Goal: Information Seeking & Learning: Learn about a topic

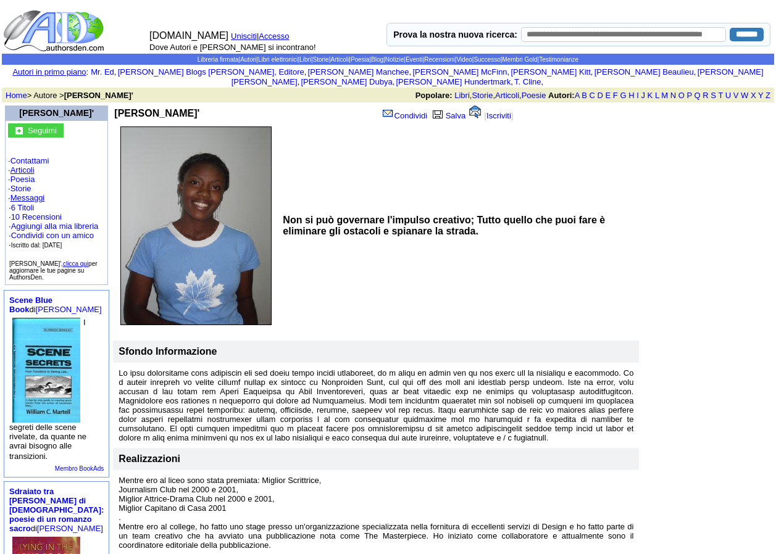
click at [25, 165] on link "Articoli" at bounding box center [22, 169] width 24 height 9
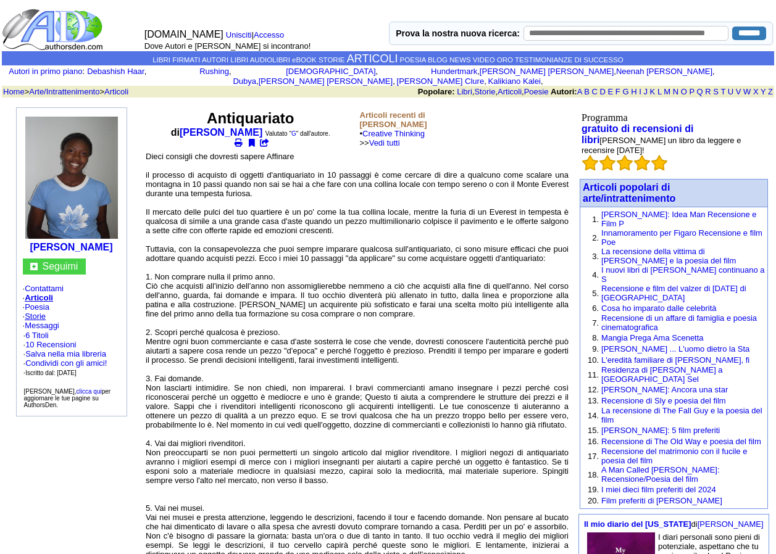
click at [43, 312] on link "Storie" at bounding box center [35, 316] width 21 height 9
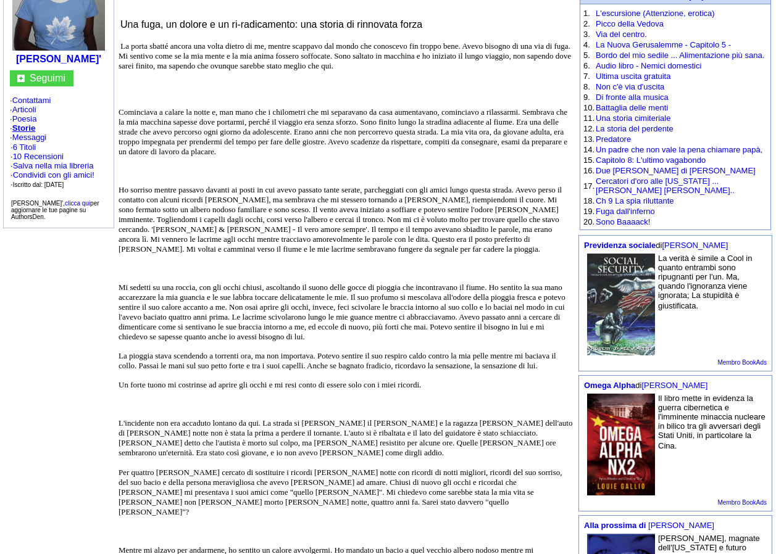
scroll to position [247, 0]
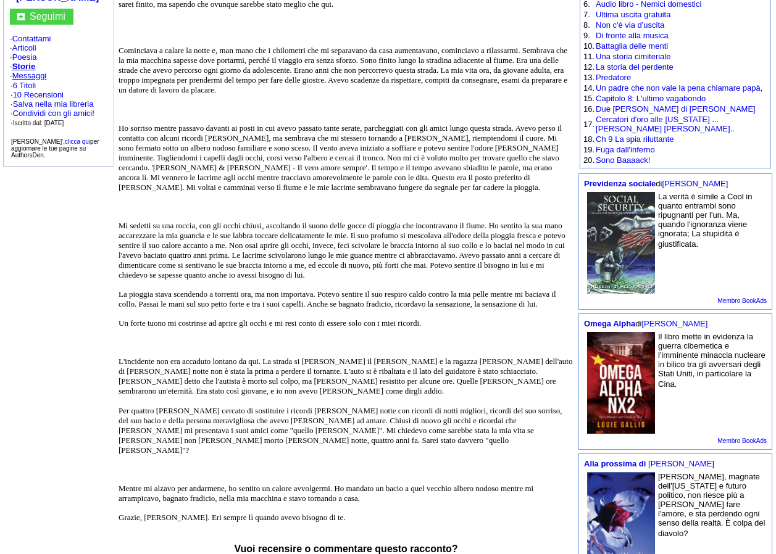
click at [32, 71] on link "Messaggi" at bounding box center [29, 75] width 35 height 9
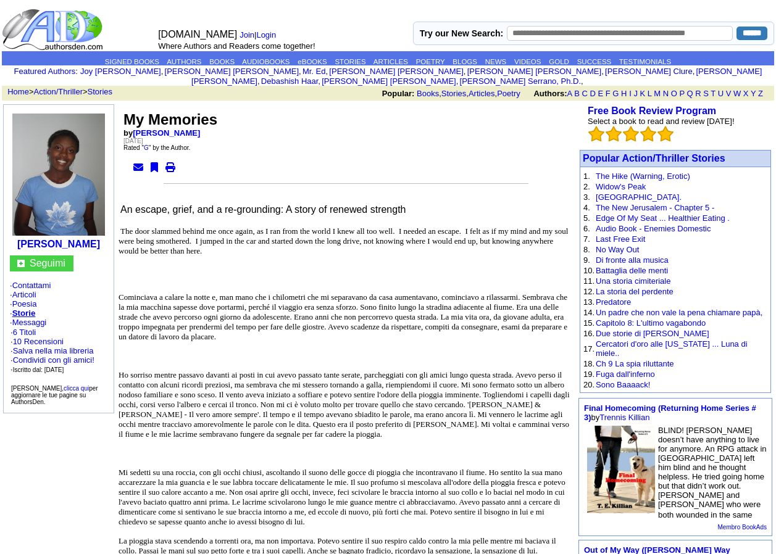
scroll to position [249, 0]
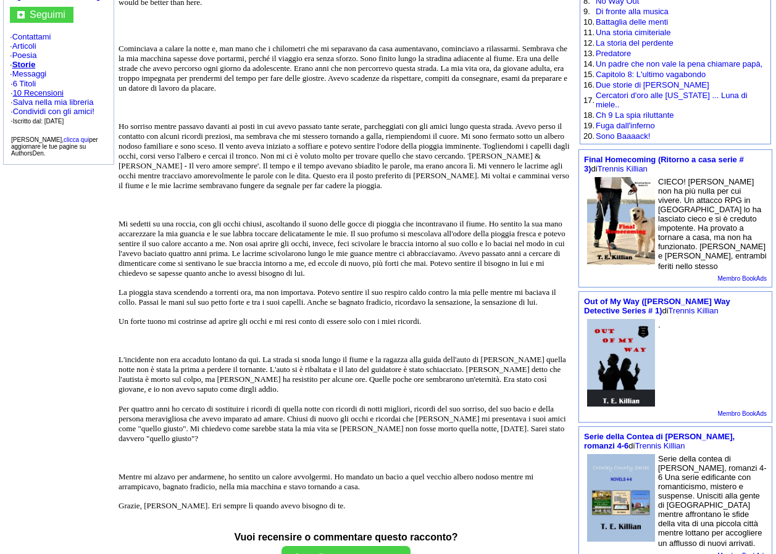
click at [29, 88] on link "10 Recensioni" at bounding box center [38, 92] width 51 height 9
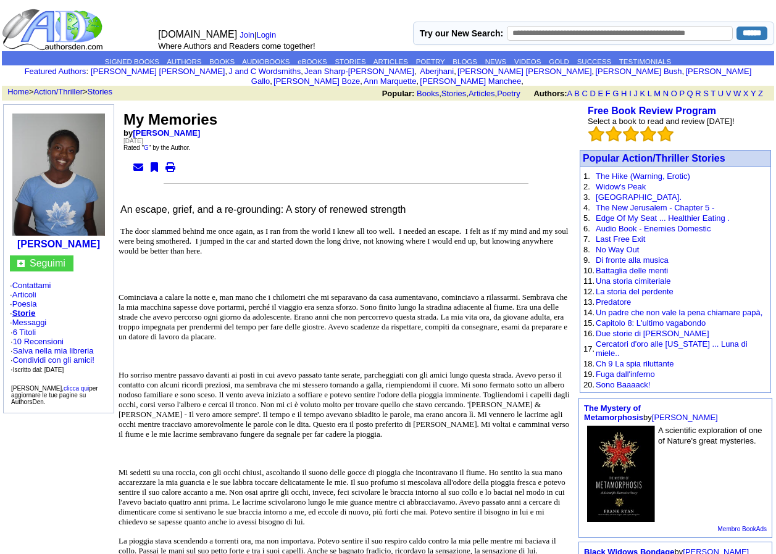
scroll to position [249, 0]
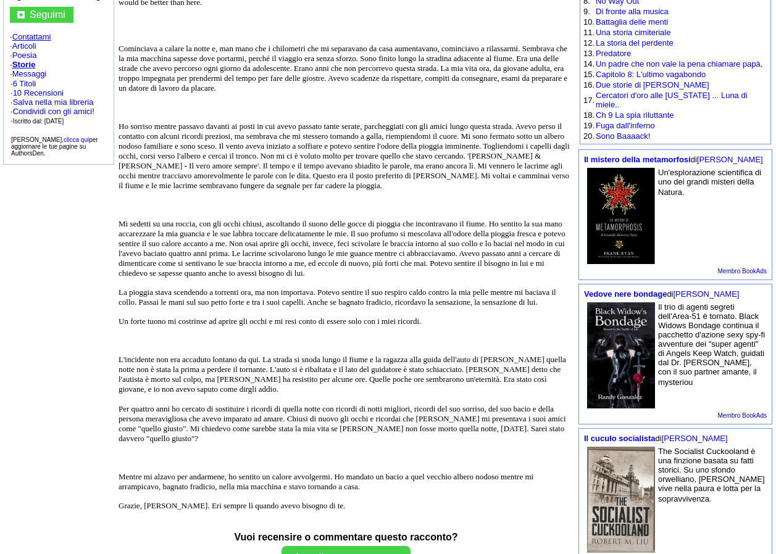
click at [30, 32] on link "Contattami" at bounding box center [31, 36] width 39 height 9
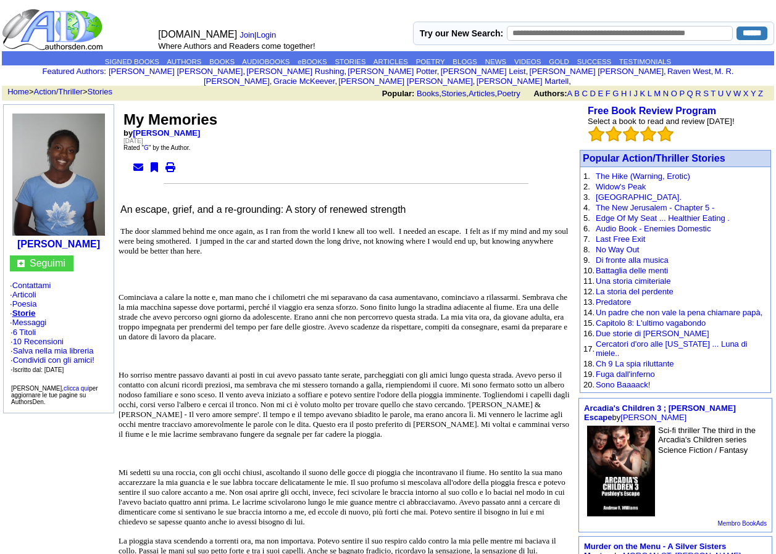
scroll to position [249, 0]
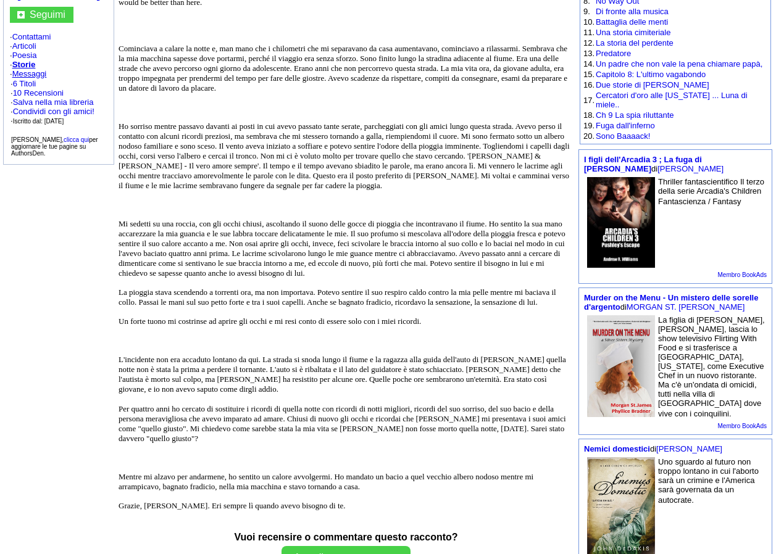
click at [43, 69] on link "Messaggi" at bounding box center [29, 73] width 35 height 9
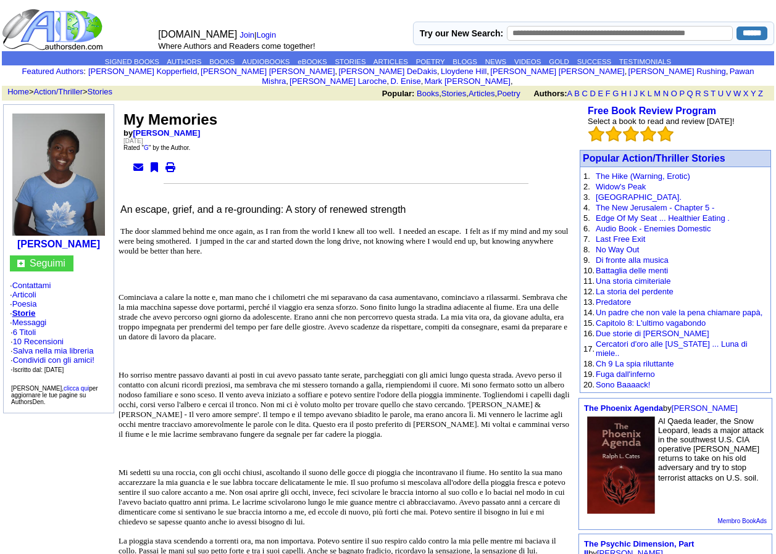
scroll to position [249, 0]
